Goal: Find specific page/section: Find specific page/section

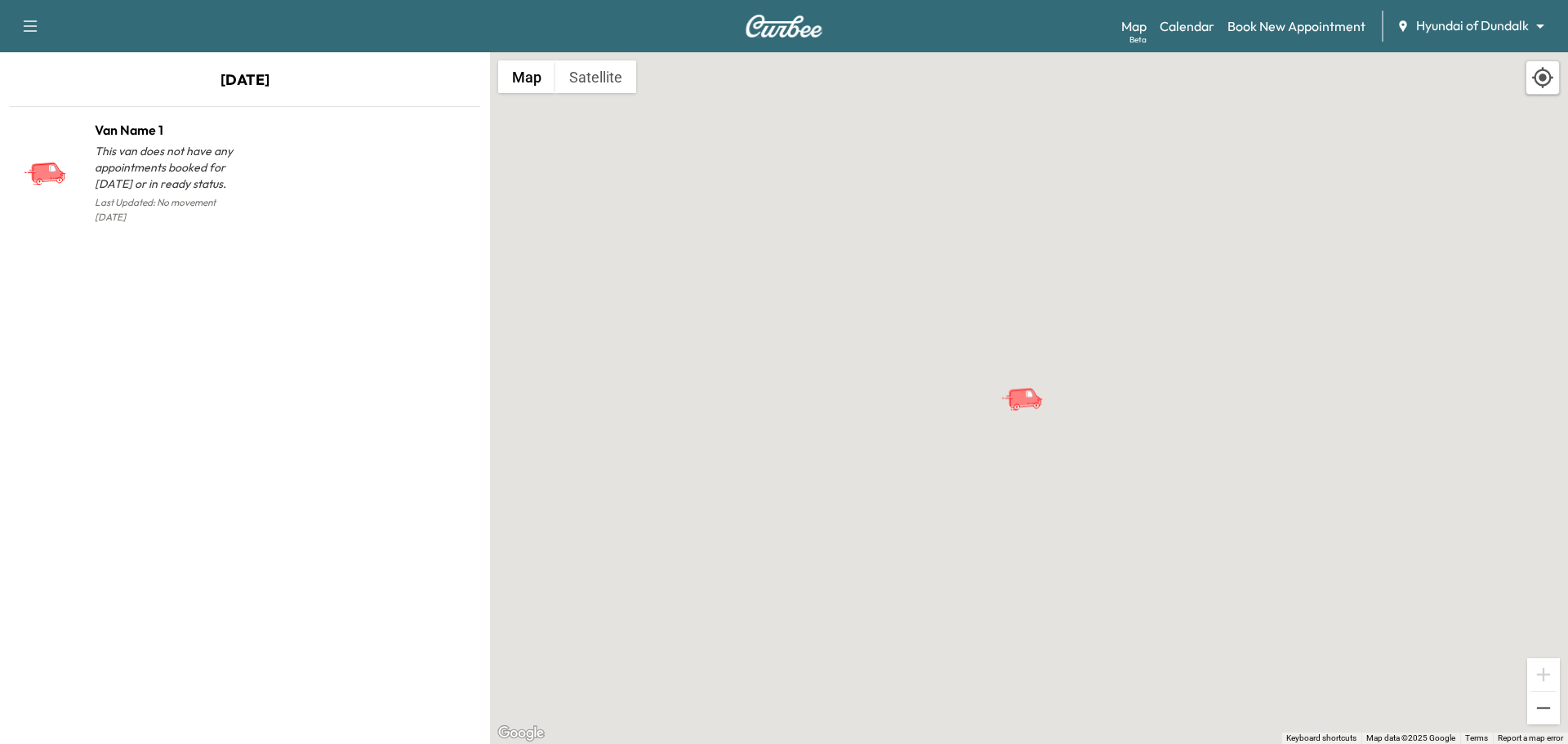
click at [33, 25] on icon "button" at bounding box center [30, 26] width 20 height 20
click at [287, 92] on p "[DATE]" at bounding box center [245, 84] width 490 height 31
click at [597, 88] on button "Satellite" at bounding box center [596, 76] width 81 height 33
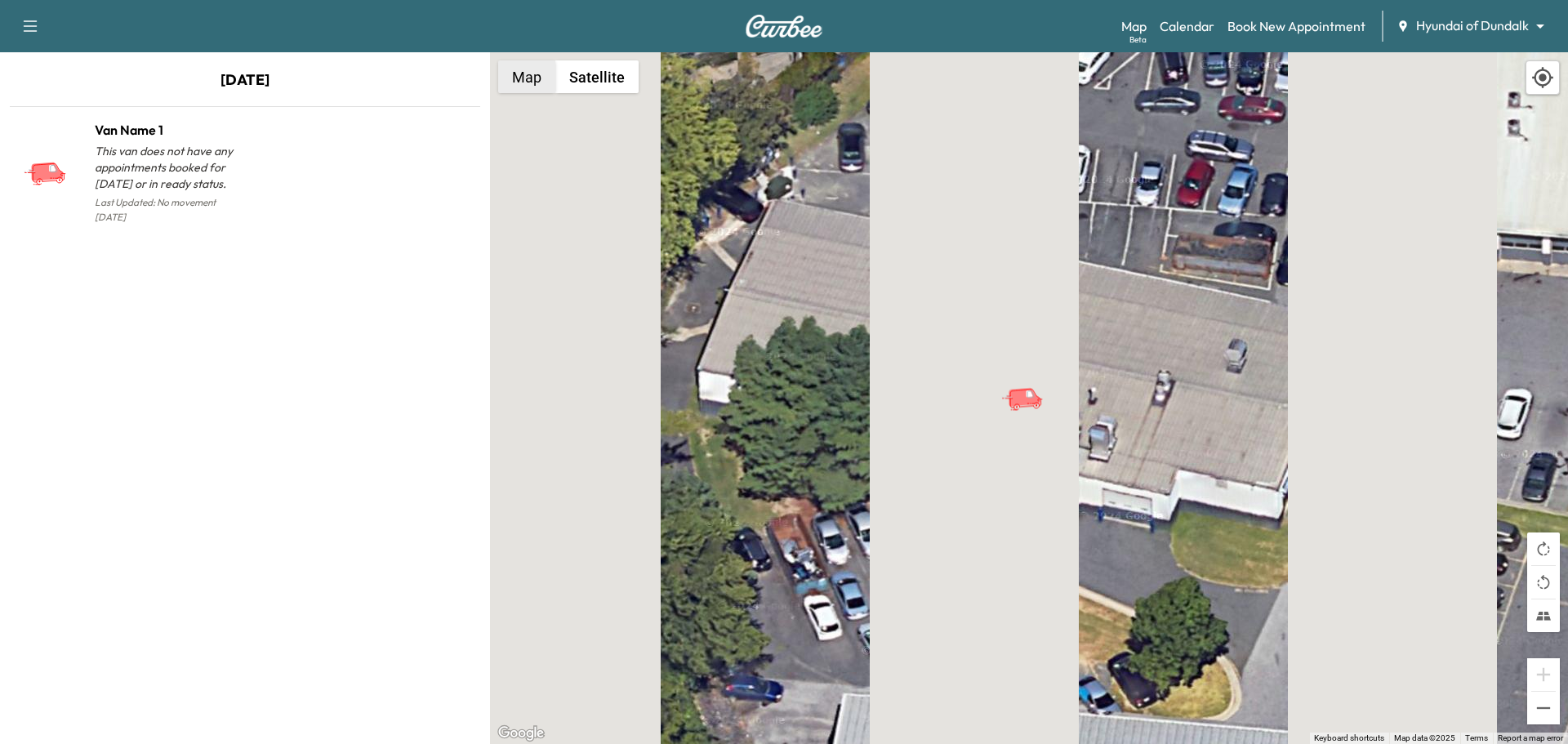
click at [530, 76] on button "Map" at bounding box center [527, 76] width 58 height 33
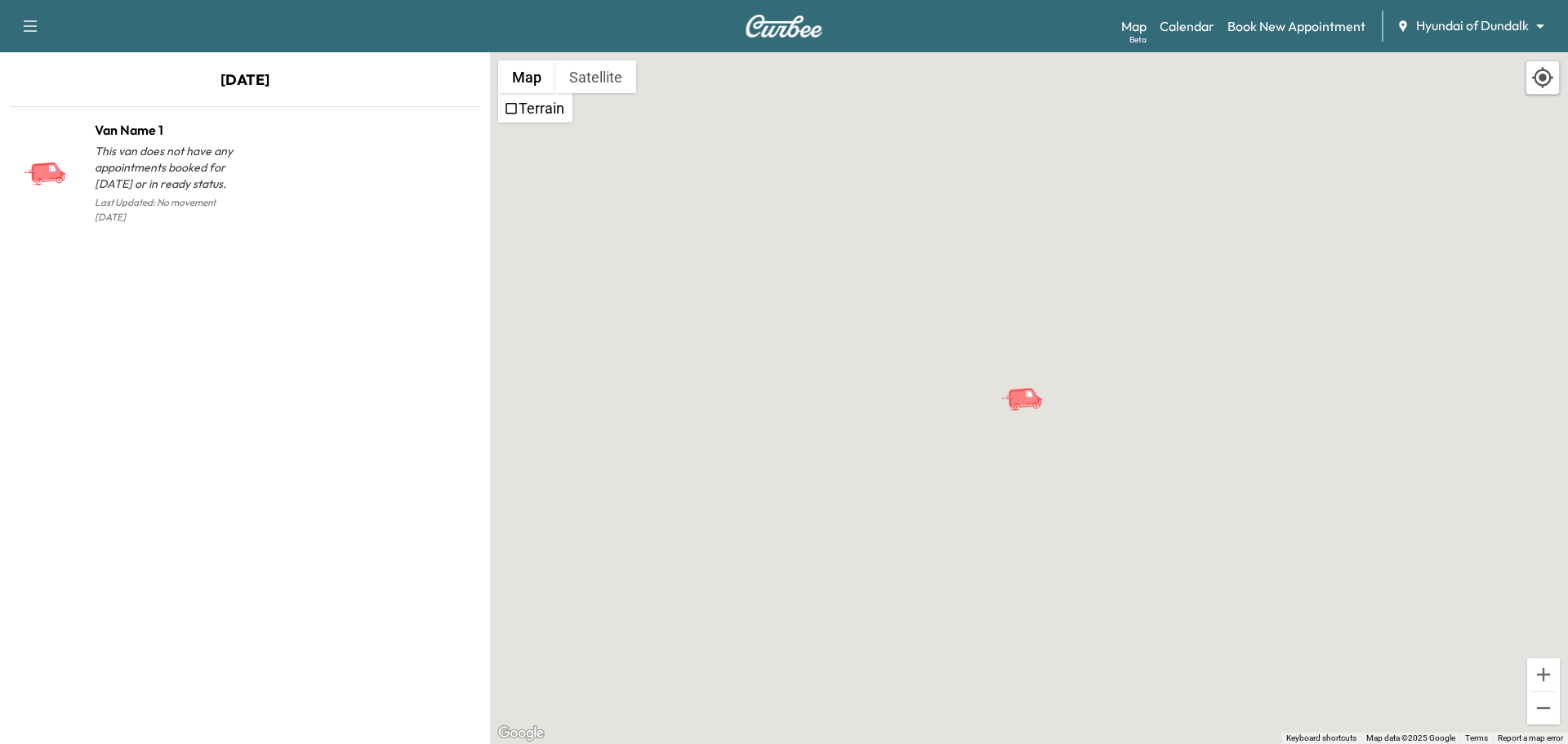
click at [42, 23] on button "button" at bounding box center [30, 26] width 34 height 26
click at [1204, 25] on link "Calendar" at bounding box center [1187, 26] width 55 height 20
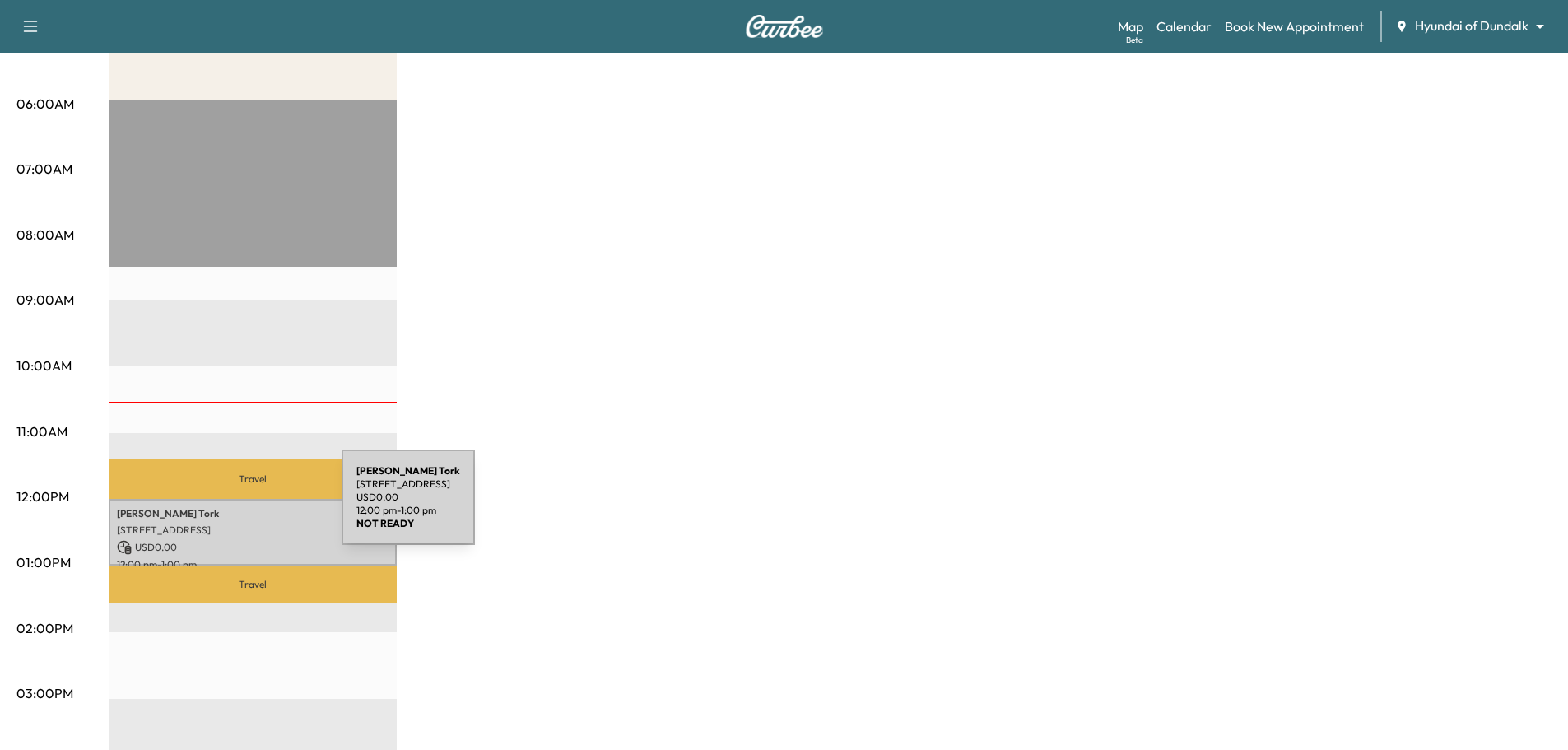
scroll to position [329, 0]
